Goal: Task Accomplishment & Management: Manage account settings

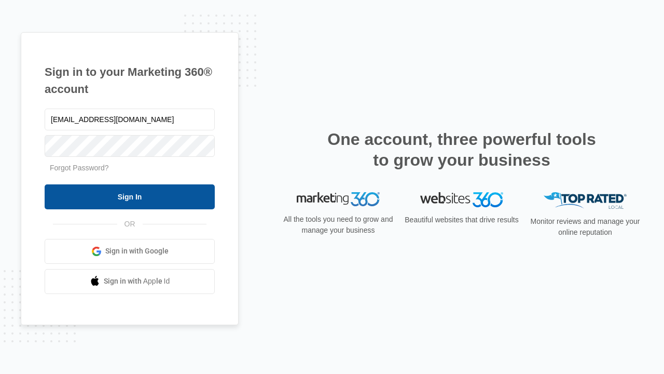
click at [130, 196] on input "Sign In" at bounding box center [130, 196] width 170 height 25
